Goal: Obtain resource: Obtain resource

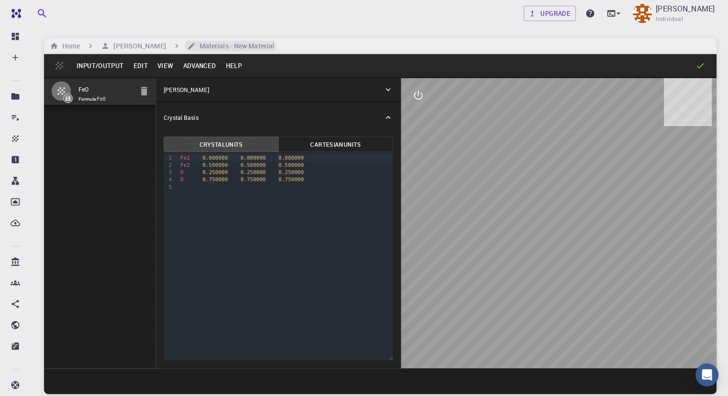
click at [203, 48] on h6 "Materials - New Material" at bounding box center [235, 46] width 79 height 11
click at [138, 50] on h6 "[PERSON_NAME]" at bounding box center [138, 46] width 56 height 11
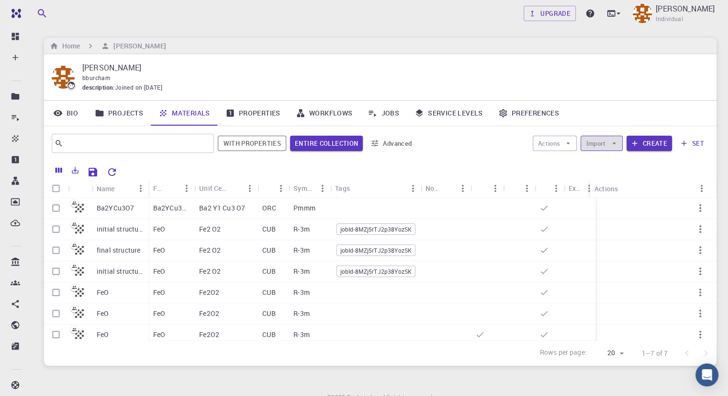
click at [608, 146] on button "Import" at bounding box center [602, 143] width 42 height 15
click at [612, 204] on button "Set default" at bounding box center [608, 207] width 23 height 23
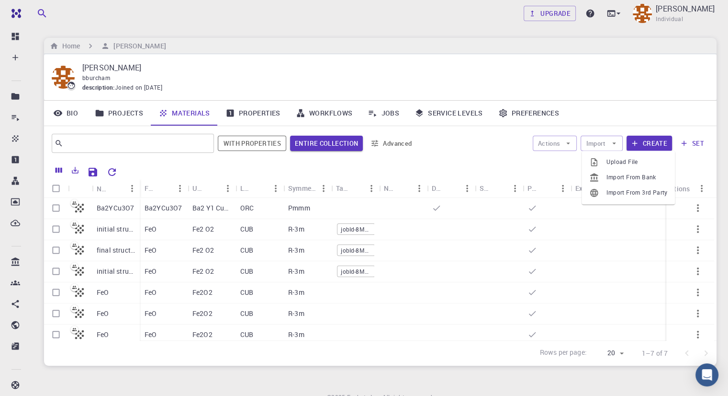
click at [547, 168] on div at bounding box center [416, 170] width 588 height 17
click at [594, 208] on div at bounding box center [595, 208] width 48 height 21
click at [608, 146] on button "Import" at bounding box center [602, 143] width 42 height 15
click at [618, 188] on span "Import From 3rd Party" at bounding box center [637, 193] width 61 height 10
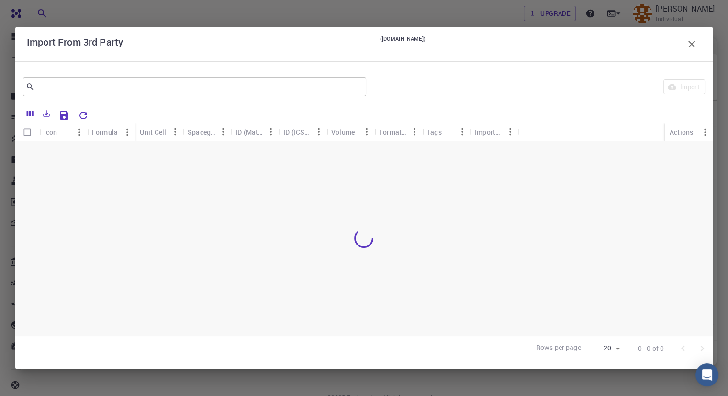
scroll to position [44, 0]
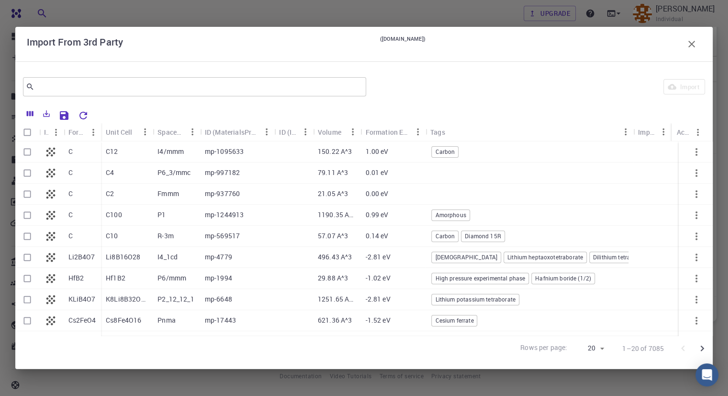
click at [693, 43] on icon "button" at bounding box center [692, 44] width 7 height 7
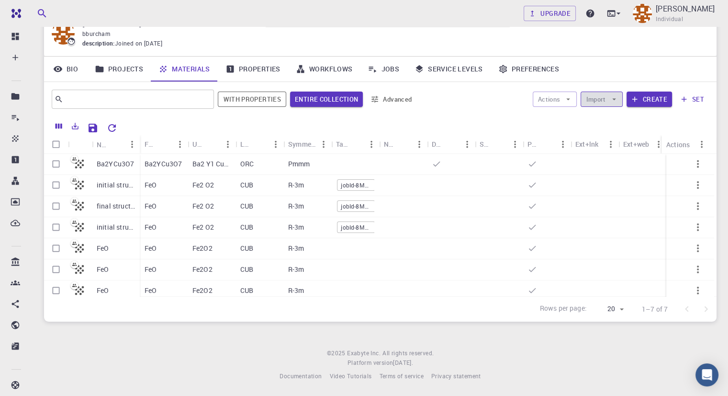
click at [615, 96] on icon "button" at bounding box center [614, 99] width 9 height 9
click at [622, 151] on span "Import From 3rd Party" at bounding box center [637, 149] width 61 height 10
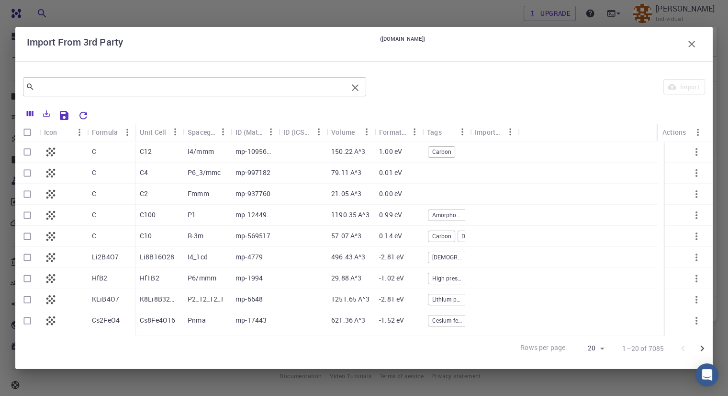
click at [124, 88] on input "text" at bounding box center [190, 86] width 313 height 13
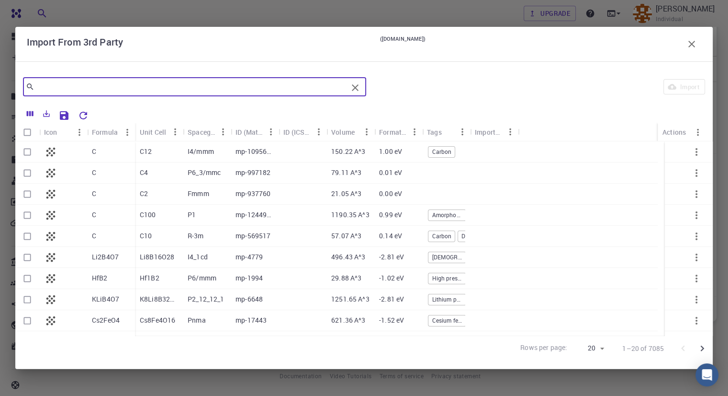
paste input "mp-22215"
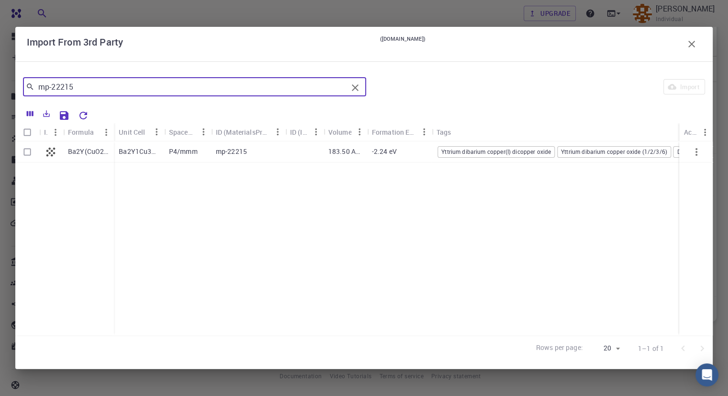
type input "mp-22215"
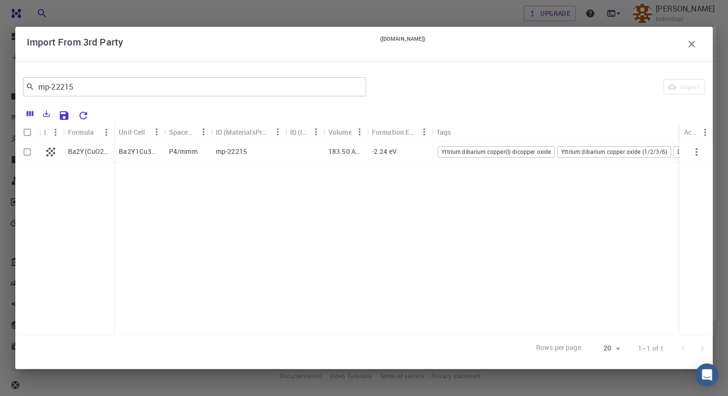
click at [211, 157] on div "mp-22215" at bounding box center [248, 151] width 74 height 21
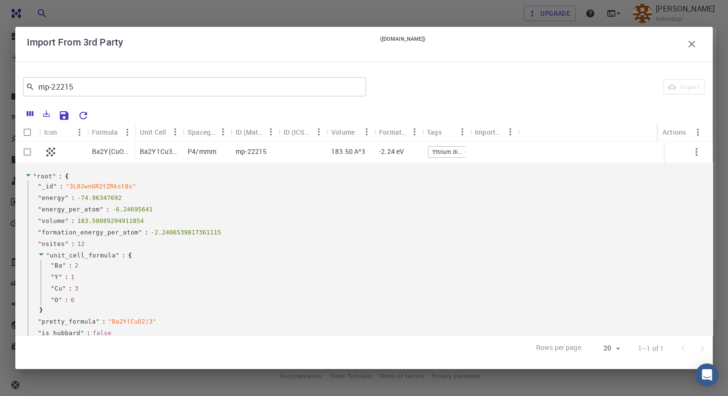
click at [211, 157] on div "P4/mmm" at bounding box center [207, 151] width 48 height 21
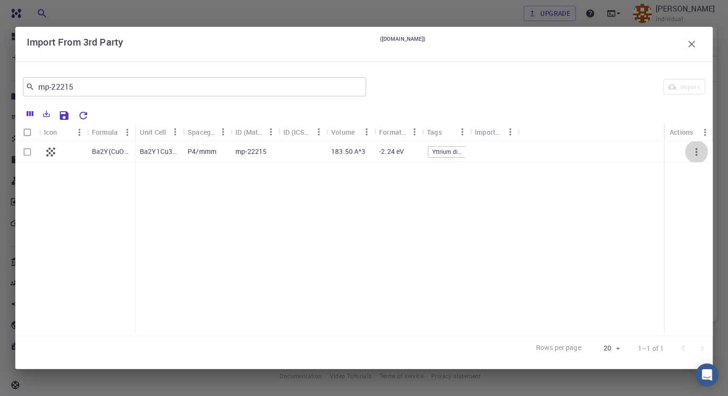
click at [695, 155] on icon "button" at bounding box center [696, 151] width 11 height 11
click at [31, 150] on div at bounding box center [364, 198] width 728 height 396
click at [30, 151] on input "Select row" at bounding box center [27, 152] width 18 height 18
checkbox input "true"
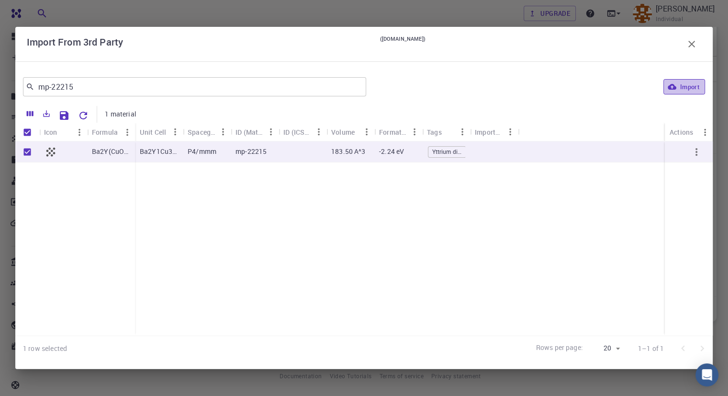
click at [697, 89] on button "Import" at bounding box center [685, 86] width 42 height 15
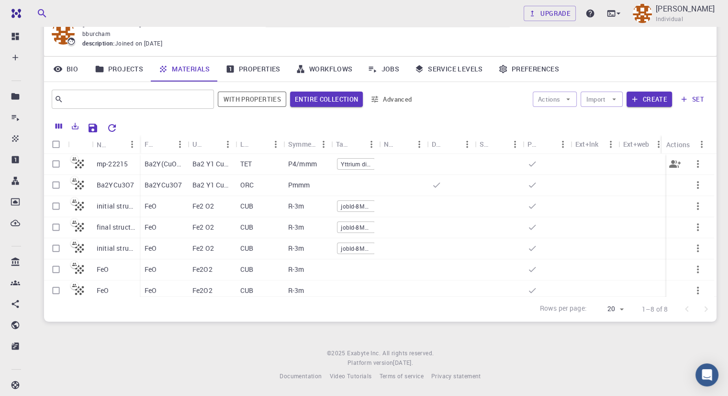
click at [161, 167] on p "Ba2Y(CuO2)3" at bounding box center [164, 164] width 38 height 10
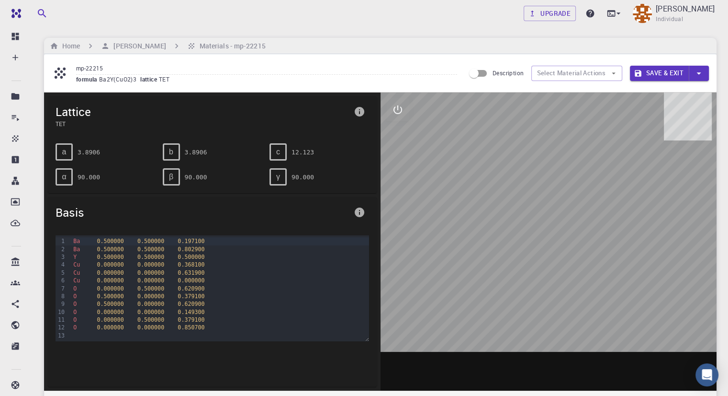
drag, startPoint x: 519, startPoint y: 207, endPoint x: 468, endPoint y: 214, distance: 51.7
click at [468, 214] on div at bounding box center [549, 241] width 337 height 298
drag, startPoint x: 542, startPoint y: 218, endPoint x: 531, endPoint y: 227, distance: 14.1
click at [531, 227] on div at bounding box center [549, 241] width 337 height 298
click at [138, 49] on h6 "[PERSON_NAME]" at bounding box center [138, 46] width 56 height 11
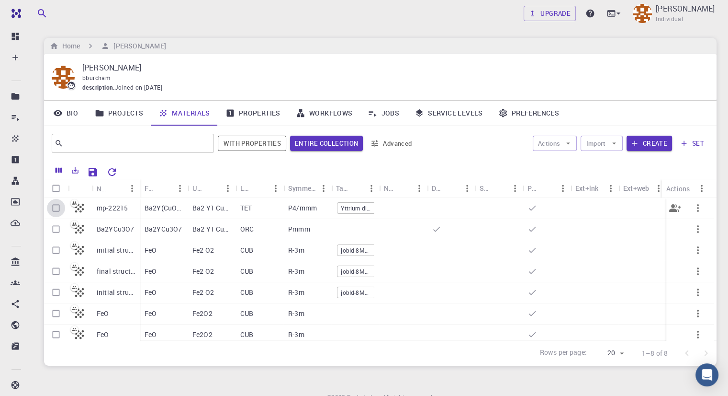
click at [56, 209] on input "Select row" at bounding box center [56, 208] width 18 height 18
checkbox input "true"
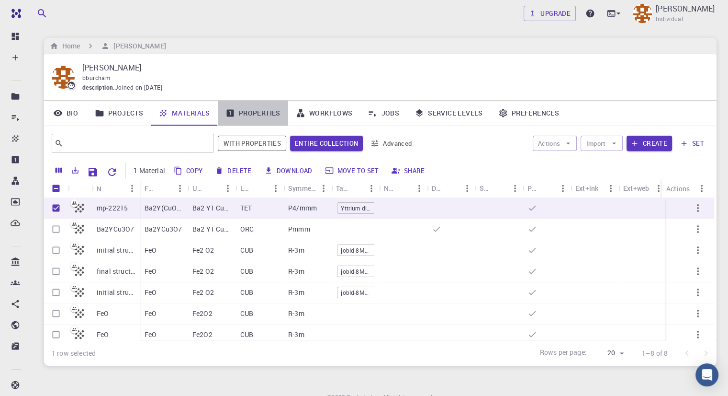
click at [250, 111] on link "Properties" at bounding box center [253, 113] width 70 height 25
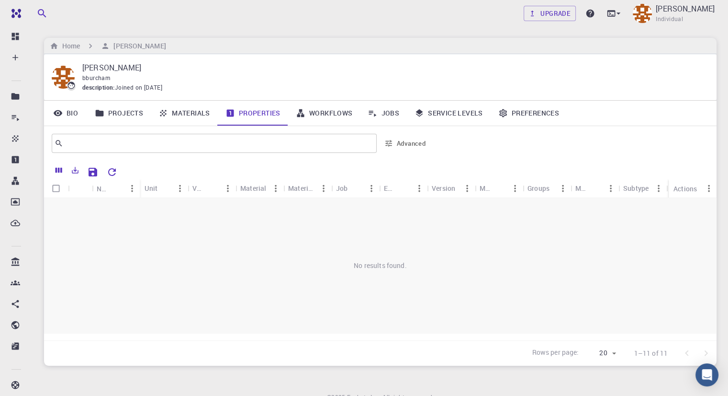
drag, startPoint x: 325, startPoint y: 114, endPoint x: 363, endPoint y: 79, distance: 52.2
click at [363, 79] on div "bburcham" at bounding box center [391, 78] width 619 height 10
click at [349, 115] on link "Workflows" at bounding box center [324, 113] width 72 height 25
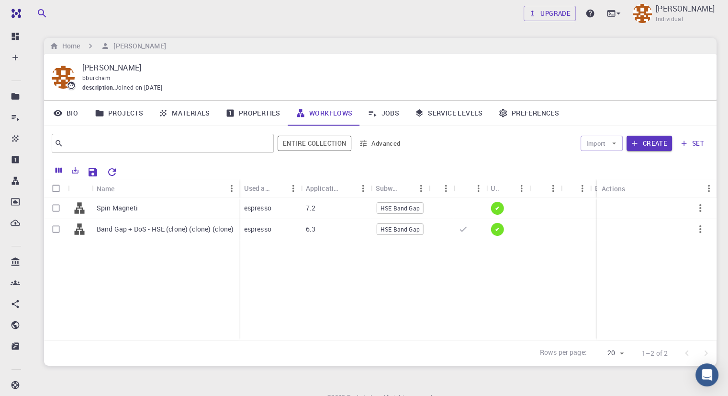
click at [400, 62] on p "[PERSON_NAME]" at bounding box center [391, 67] width 619 height 11
